Goal: Transaction & Acquisition: Purchase product/service

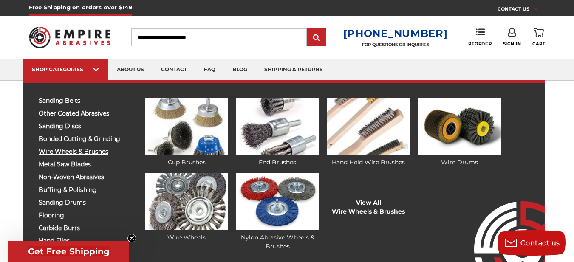
click at [58, 150] on span "wire wheels & brushes" at bounding box center [83, 152] width 88 height 6
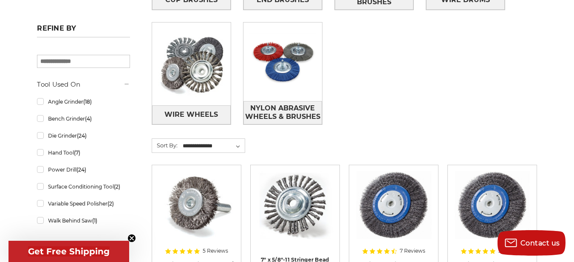
scroll to position [283, 0]
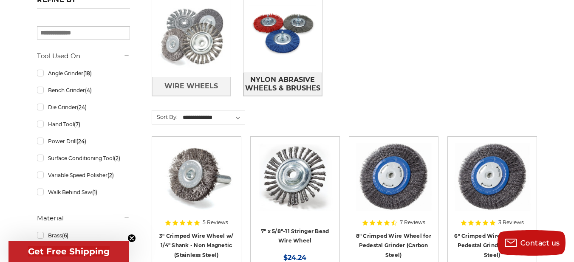
click at [191, 85] on span "Wire Wheels" at bounding box center [191, 86] width 54 height 14
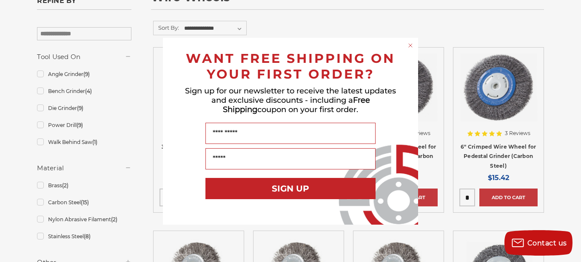
click at [409, 40] on form "WANT FREE SHIPPING ON YOUR FIRST ORDER? Sign up for our newsletter to receive t…" at bounding box center [290, 131] width 255 height 187
click at [412, 45] on circle "Close dialog" at bounding box center [410, 45] width 8 height 8
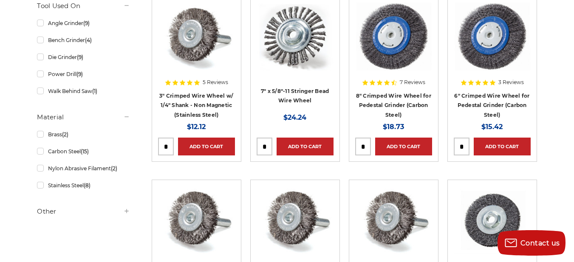
scroll to position [212, 0]
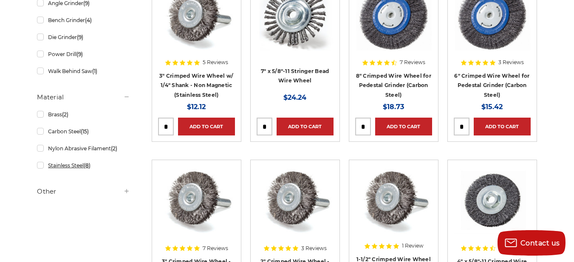
click at [40, 167] on link "Stainless Steel (8)" at bounding box center [83, 165] width 93 height 15
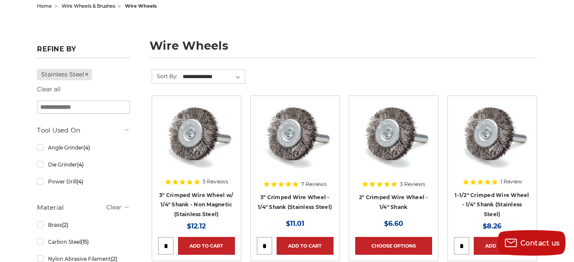
scroll to position [68, 0]
